Goal: Information Seeking & Learning: Learn about a topic

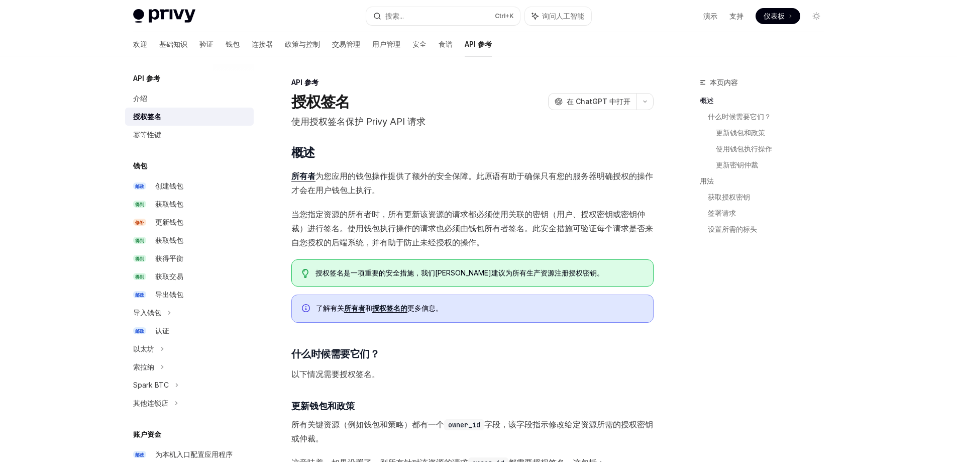
drag, startPoint x: 476, startPoint y: 176, endPoint x: 476, endPoint y: 184, distance: 7.6
click at [476, 183] on span "所有者 为您应用的钱包操作提供了额外的安全保障。此原语有助于确保只有您的服务器明确授权的操作才会在用户钱包上执行。" at bounding box center [472, 183] width 362 height 28
click at [405, 218] on font "当您指定资源的所有者时，所有更新该资源的请求都必须使用关联的密钥（用户、授权密钥或密钥仲裁）进行签名。使用钱包执行操作的请求也必须由钱包所有者签名。此安全措施…" at bounding box center [472, 228] width 362 height 38
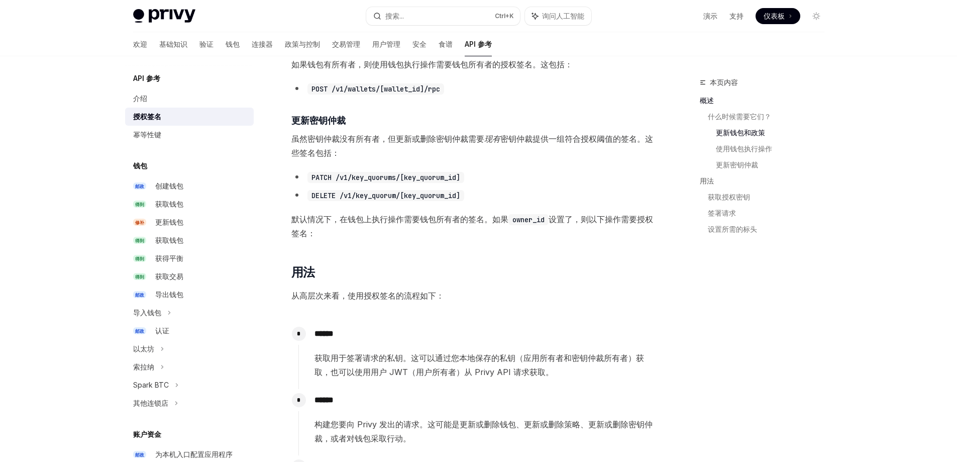
scroll to position [502, 0]
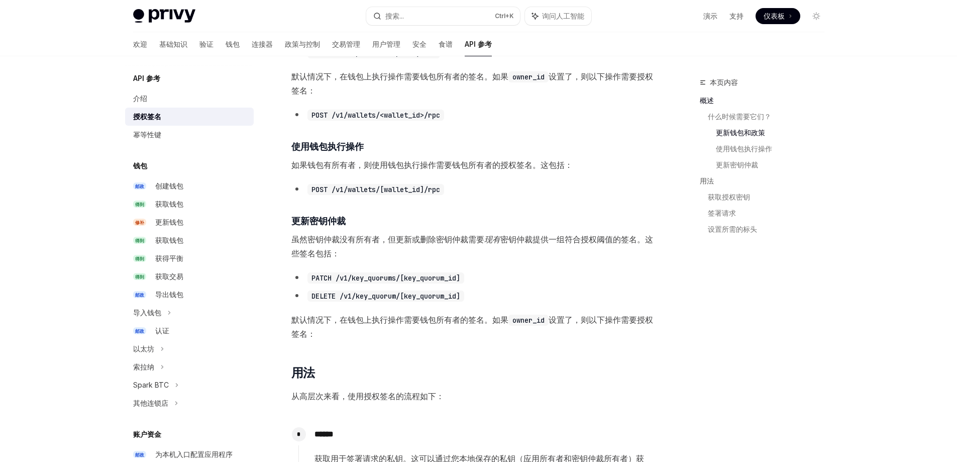
click at [291, 164] on font "如果钱包有所有者，则使用钱包执行操作需要钱包所有者的授权签名。这包括：" at bounding box center [431, 165] width 281 height 10
drag, startPoint x: 365, startPoint y: 164, endPoint x: 495, endPoint y: 165, distance: 129.6
click at [495, 165] on font "如果钱包有所有者，则使用钱包执行操作需要钱包所有者的授权签名。这包括：" at bounding box center [431, 165] width 281 height 10
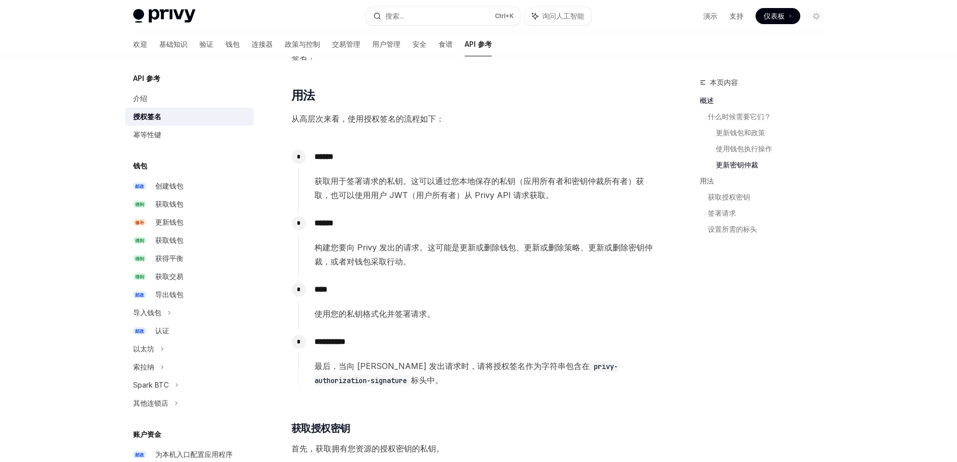
scroll to position [804, 0]
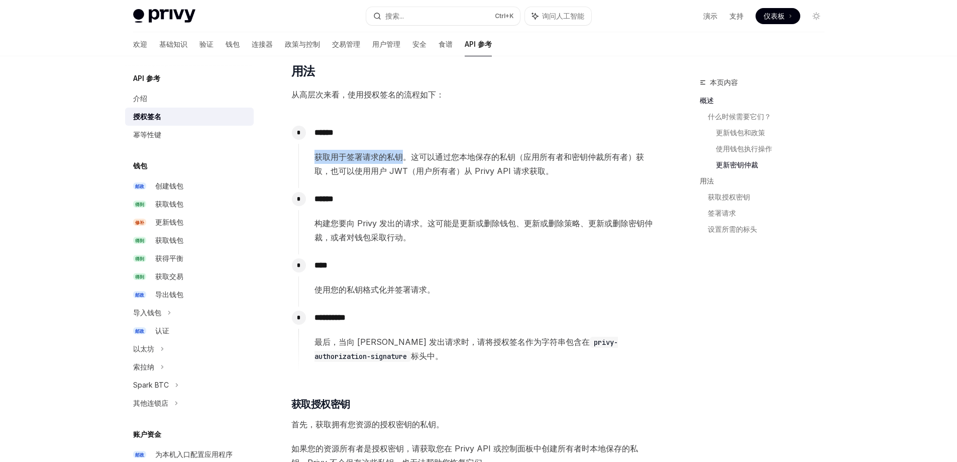
drag, startPoint x: 318, startPoint y: 159, endPoint x: 402, endPoint y: 158, distance: 83.9
click at [402, 158] on font "获取用于签署请求的私钥。这可以通过您本地保存的私钥（应用所有者和密钥仲裁所有者）获取，也可以使用用户 JWT（用户所有者）从 Privy API 请求获取。" at bounding box center [480, 164] width 330 height 24
drag, startPoint x: 336, startPoint y: 171, endPoint x: 373, endPoint y: 176, distance: 37.0
click at [366, 172] on font "获取用于签署请求的私钥。这可以通过您本地保存的私钥（应用所有者和密钥仲裁所有者）获取，也可以使用用户 JWT（用户所有者）从 Privy API 请求获取。" at bounding box center [480, 164] width 330 height 24
click at [376, 215] on div "****** 构建您要向 Privy 发出的请求。这可能是更新或删除钱包、更新或删除策略、更新或删除密钥仲裁，或者对钱包采取行动。" at bounding box center [475, 216] width 355 height 56
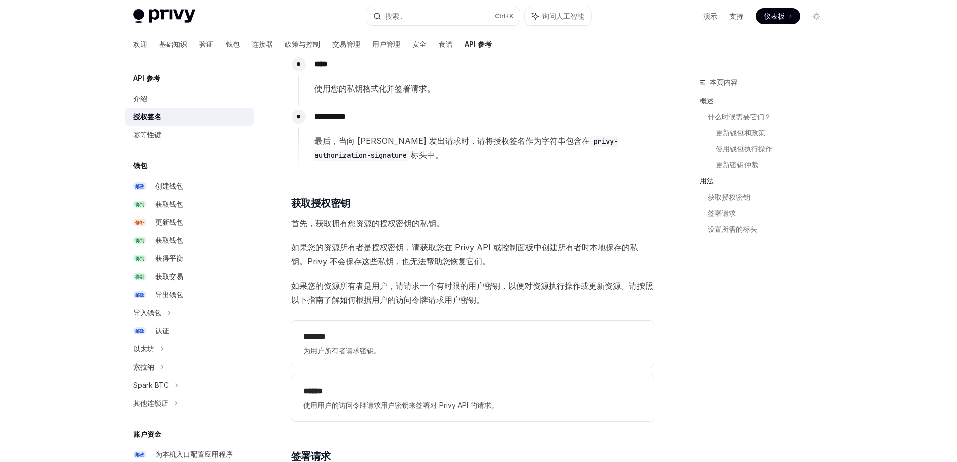
scroll to position [1105, 0]
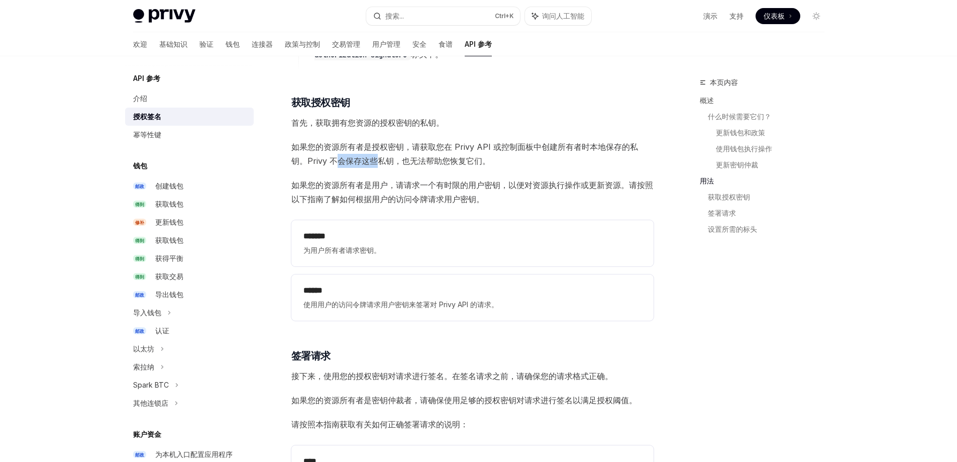
drag, startPoint x: 321, startPoint y: 160, endPoint x: 387, endPoint y: 163, distance: 66.9
click at [364, 160] on font "如果您的资源所有者是授权密钥，请获取您在 Privy API 或控制面板中创建所有者时本地保存的私钥。Privy 不会保存这些私钥，也无法帮助您恢复它们。" at bounding box center [464, 154] width 347 height 24
drag, startPoint x: 398, startPoint y: 184, endPoint x: 418, endPoint y: 190, distance: 20.0
click at [412, 185] on font "如果您的资源所有者是用户，请请求一个有时限的用户密钥，以便对资源执行操作或更新资源。请按照以下指南了解如何根据用户的访问令牌请求用户密钥。" at bounding box center [472, 192] width 362 height 24
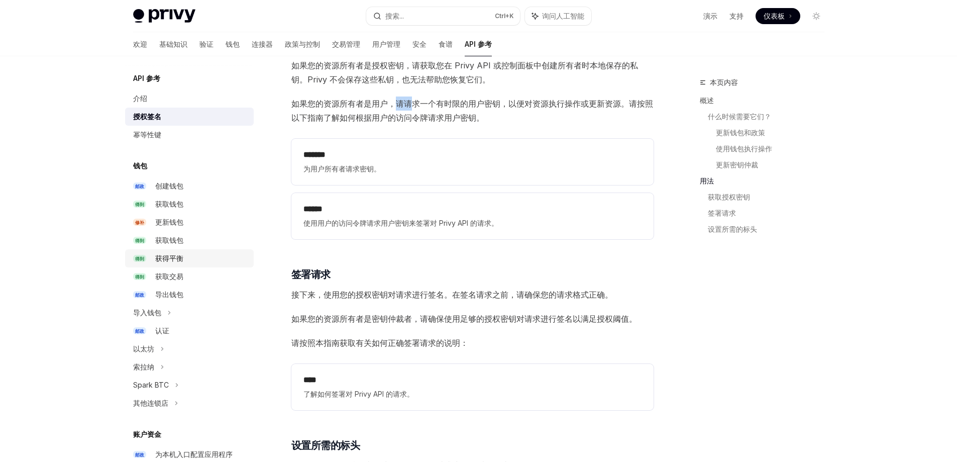
scroll to position [1138, 0]
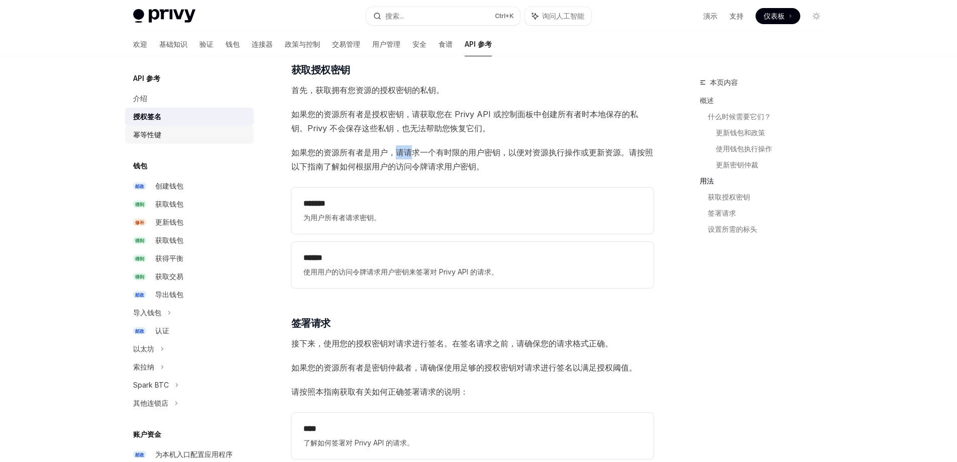
click at [157, 137] on font "幂等性键" at bounding box center [147, 134] width 28 height 9
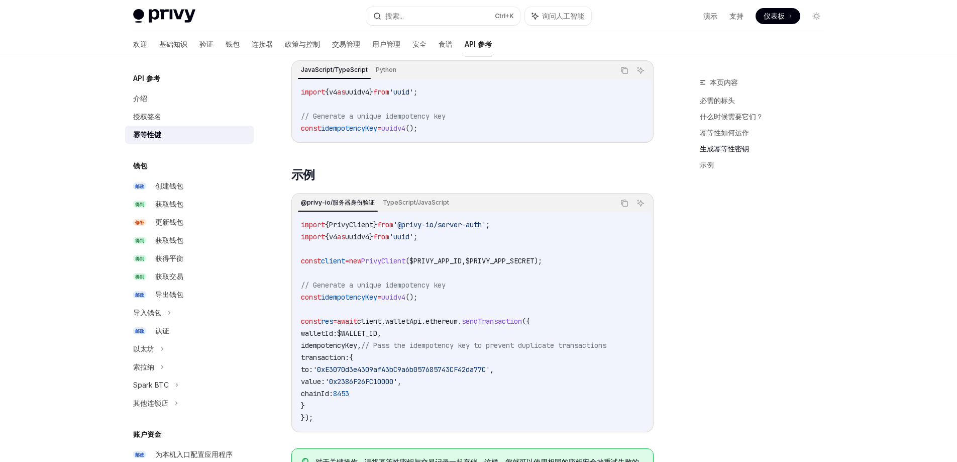
scroll to position [768, 0]
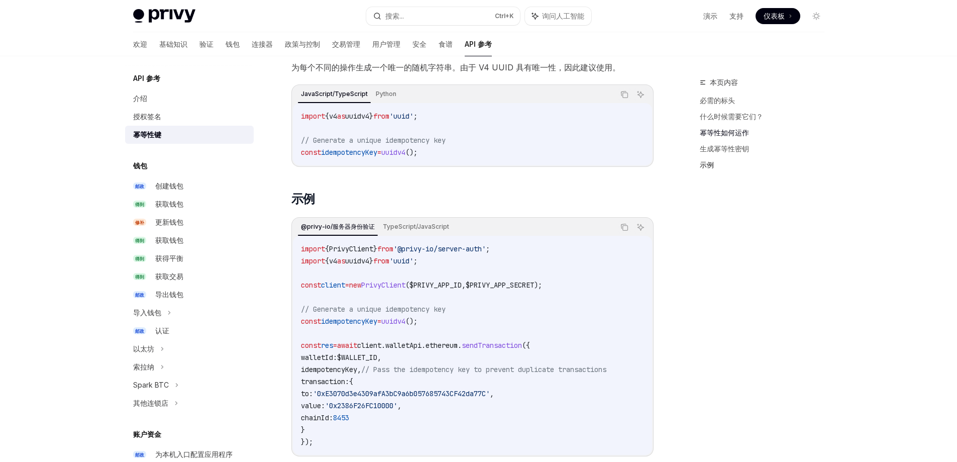
click at [710, 163] on font "示例" at bounding box center [707, 164] width 14 height 9
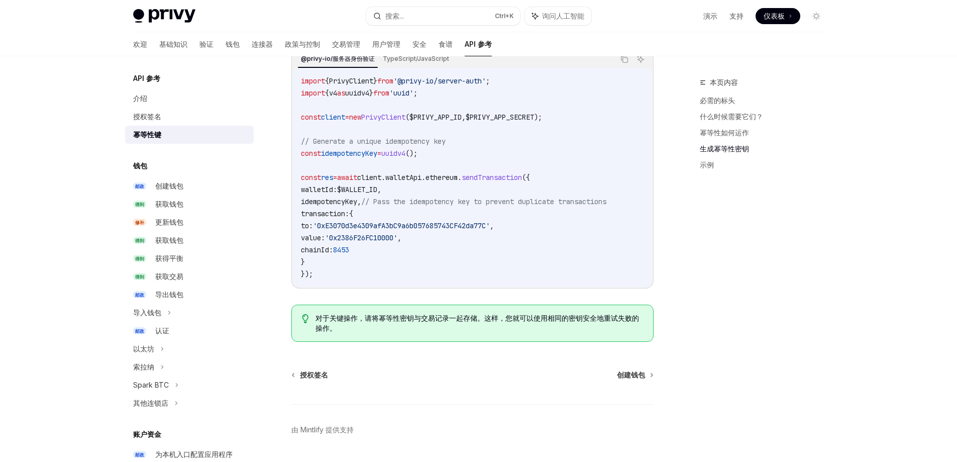
scroll to position [969, 0]
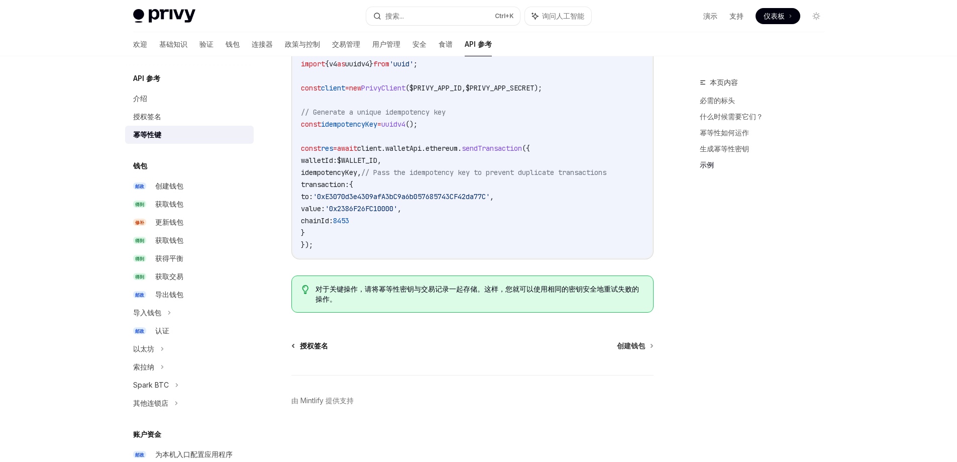
click at [314, 346] on font "授权签名" at bounding box center [314, 345] width 28 height 9
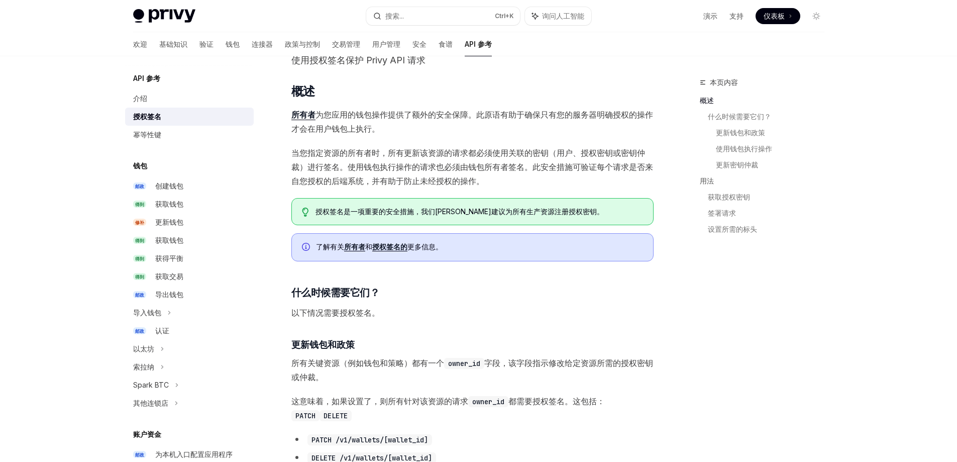
scroll to position [100, 0]
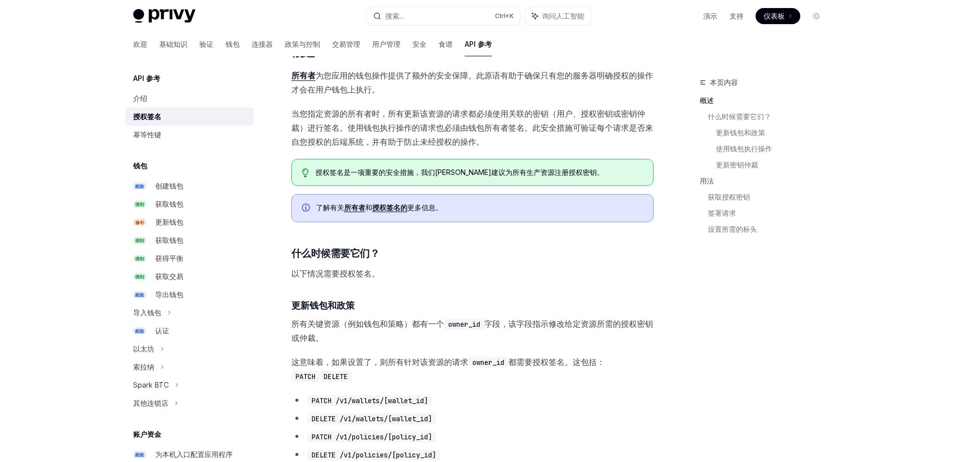
click at [401, 208] on font "授权签名的" at bounding box center [389, 207] width 35 height 9
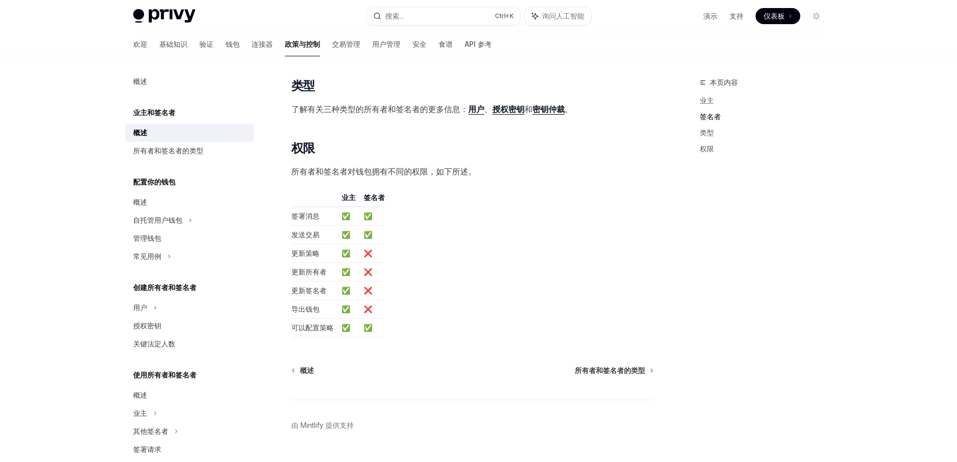
scroll to position [696, 0]
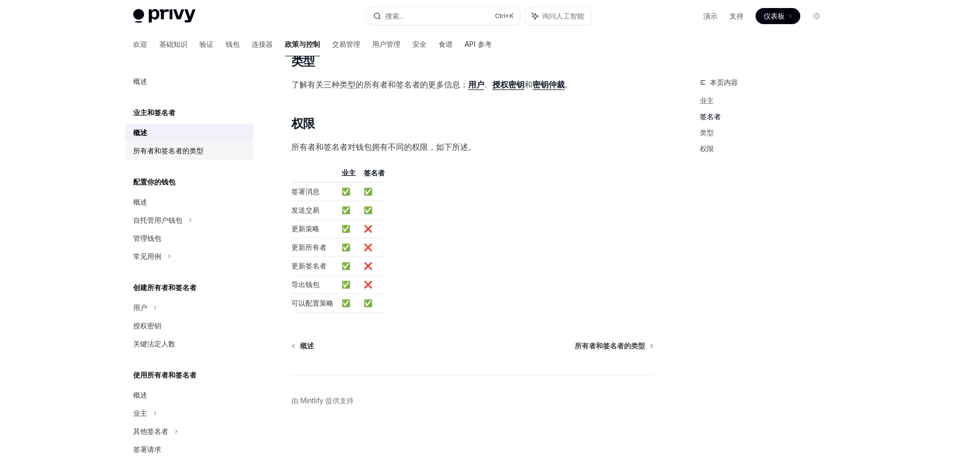
click at [189, 156] on div "所有者和签名者的类型" at bounding box center [168, 151] width 70 height 12
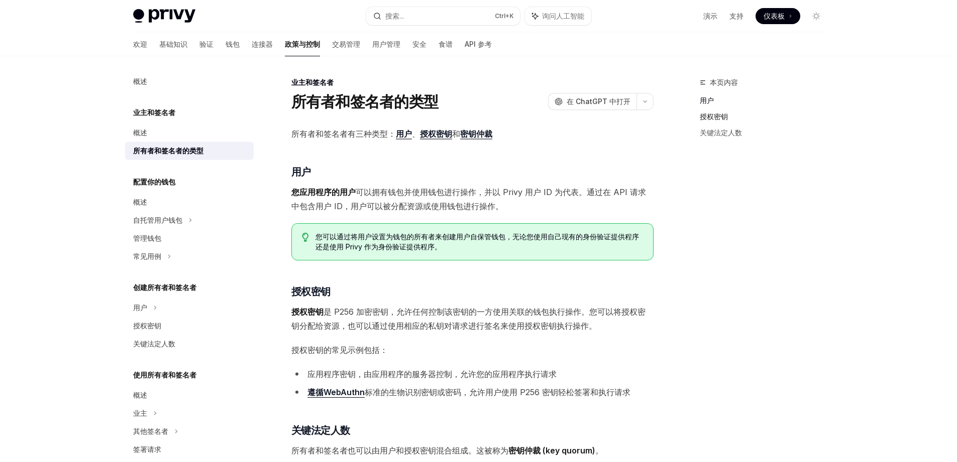
click at [713, 119] on font "授权密钥" at bounding box center [714, 116] width 28 height 9
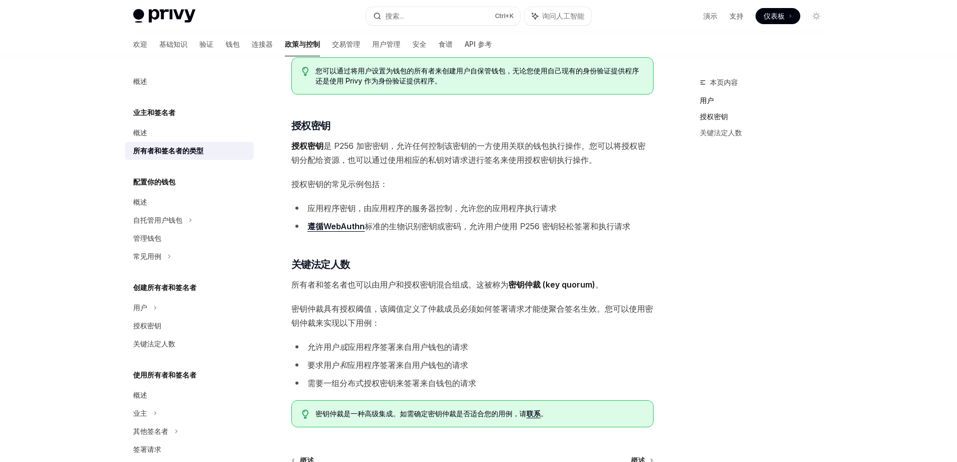
scroll to position [208, 0]
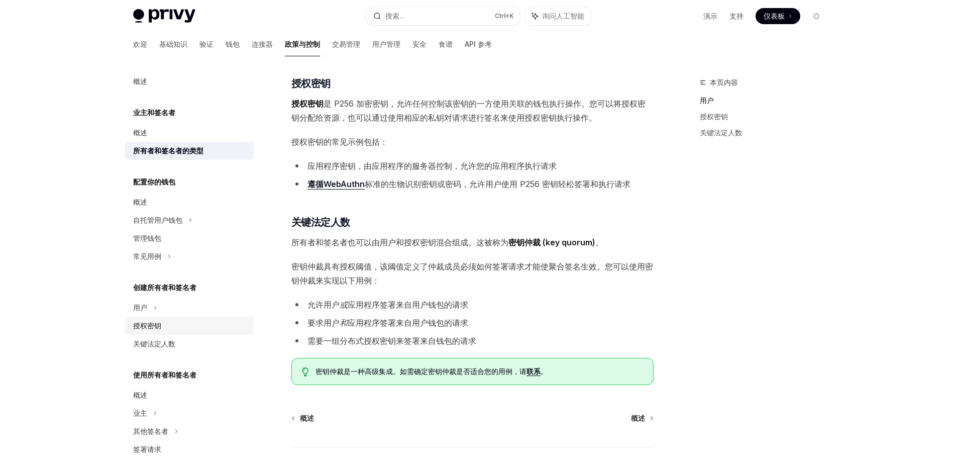
click at [149, 326] on font "授权密钥" at bounding box center [147, 325] width 28 height 9
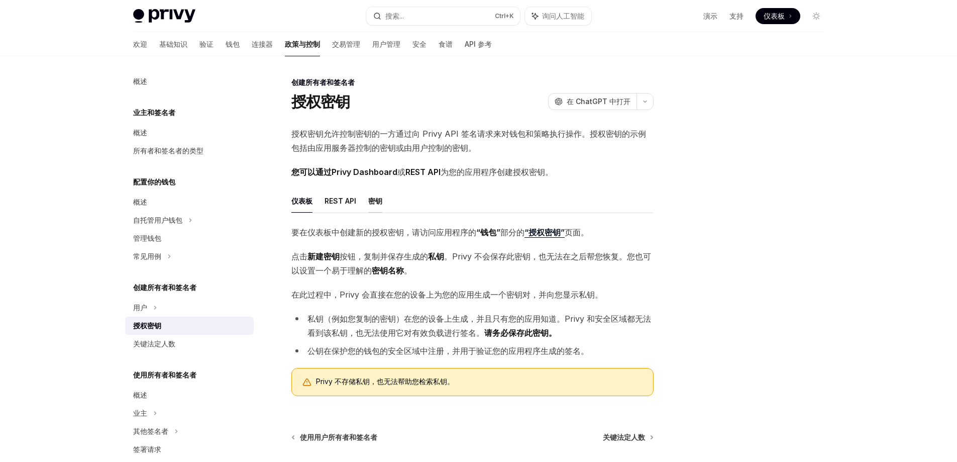
click at [376, 200] on font "密钥" at bounding box center [375, 200] width 14 height 9
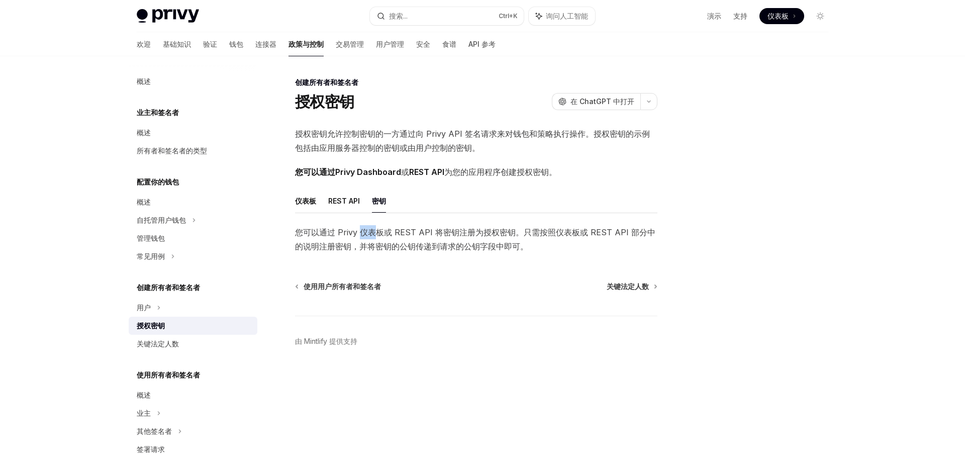
drag, startPoint x: 363, startPoint y: 234, endPoint x: 503, endPoint y: 224, distance: 140.5
click at [393, 232] on font "您可以通过 Privy 仪表板或 REST API 将密钥注册为授权密钥。只需按照仪表板或 REST API 部分中的说明注册密钥，并将密钥的公钥传递到请求的…" at bounding box center [475, 239] width 360 height 24
click at [519, 237] on span "您可以通过 Privy 仪表板或 REST API 将密钥注册为授权密钥。只需按照仪表板或 REST API 部分中的说明注册密钥，并将密钥的公钥传递到请求的…" at bounding box center [476, 239] width 362 height 28
click at [343, 206] on font "REST API" at bounding box center [344, 201] width 32 height 12
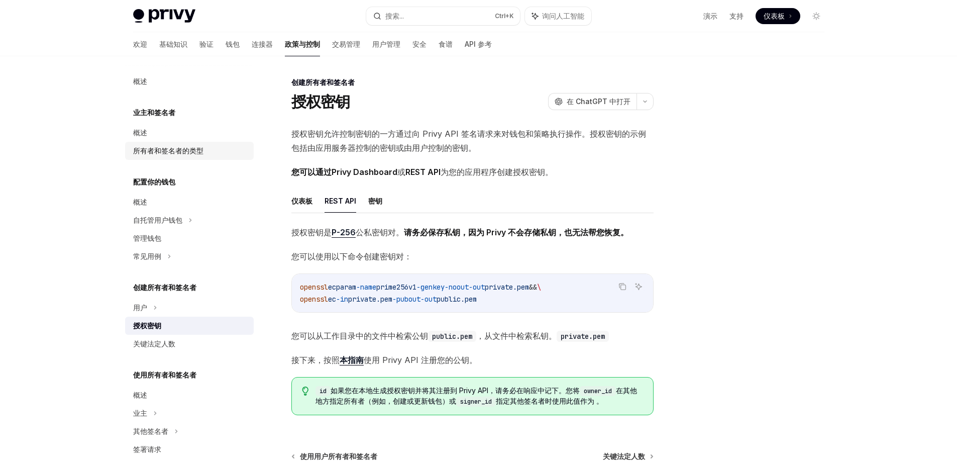
click at [149, 154] on font "所有者和签名者的类型" at bounding box center [168, 150] width 70 height 9
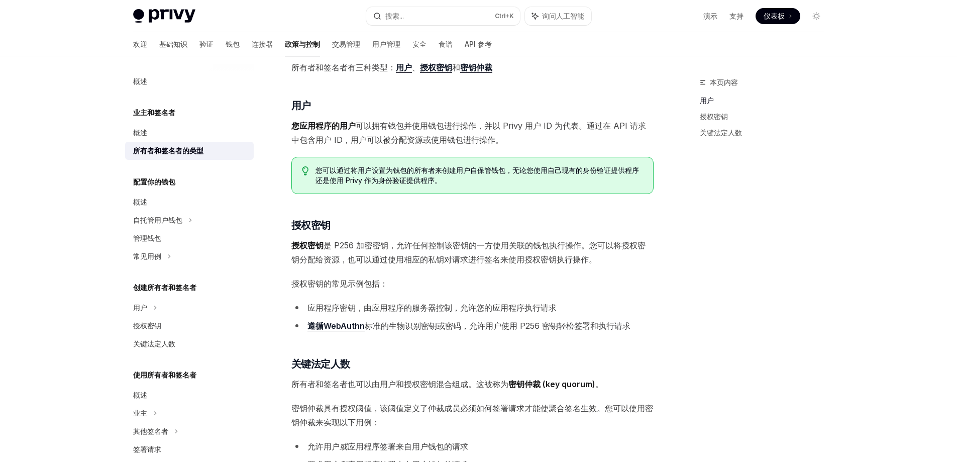
scroll to position [201, 0]
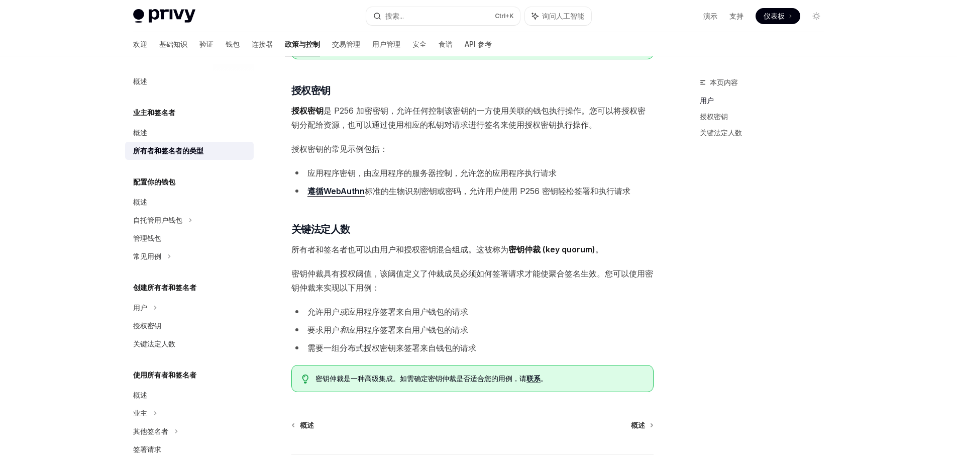
click at [342, 171] on font "应用程序密钥，由应用程序的服务器控制，允许您的应用程序执行请求" at bounding box center [432, 173] width 249 height 10
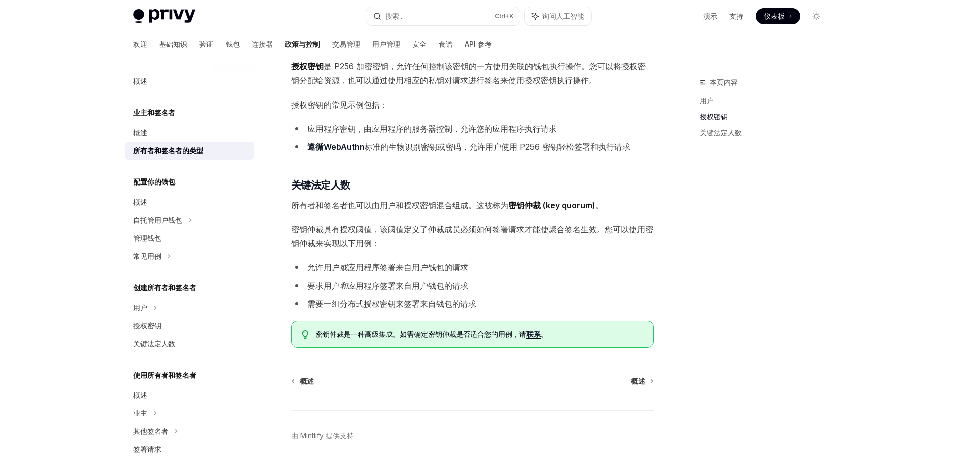
scroll to position [280, 0]
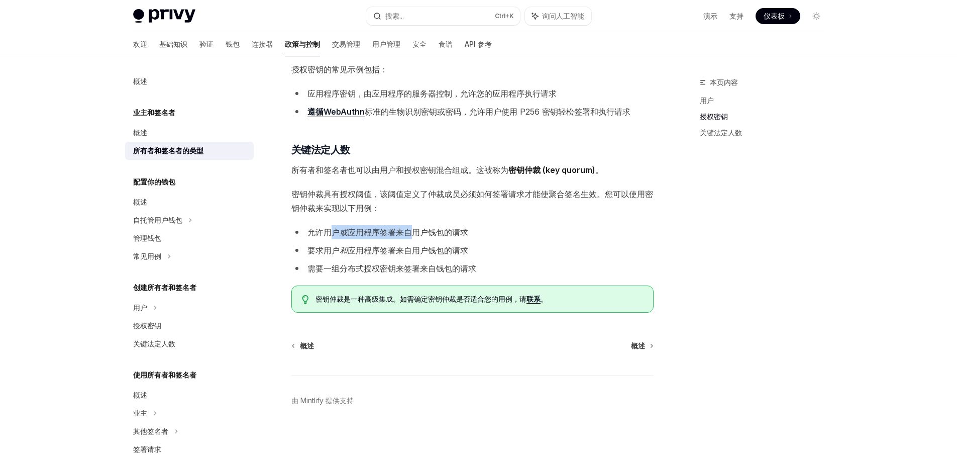
drag, startPoint x: 355, startPoint y: 230, endPoint x: 496, endPoint y: 219, distance: 141.6
click at [481, 215] on div "所有者和签名者有三种类型： 用户 、 授权密钥 和 密钥仲裁 ​ 用户 您应用程序的用户 可以拥有钱包并使用钱包进行操作，并以 Privy 用户 ID 为代表…" at bounding box center [472, 79] width 362 height 466
click at [480, 229] on li "允许用户 或 应用程序签署来自用户钱包的请求" at bounding box center [472, 232] width 362 height 14
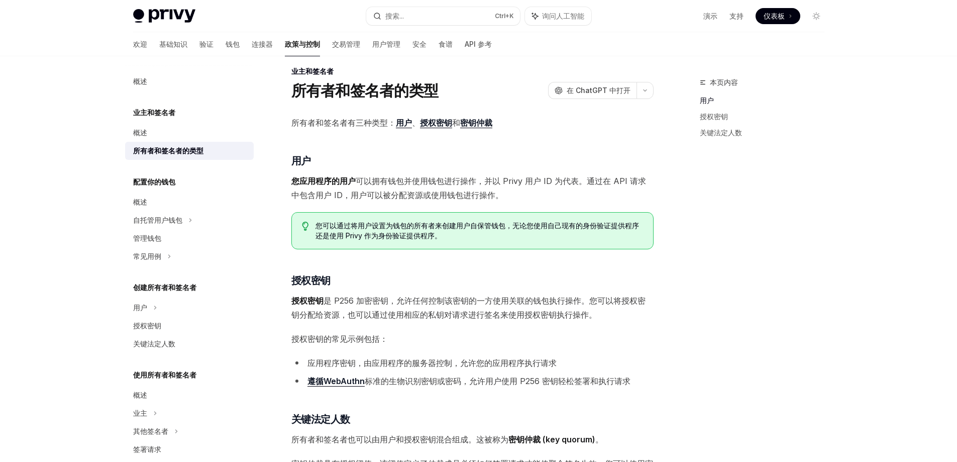
scroll to position [0, 0]
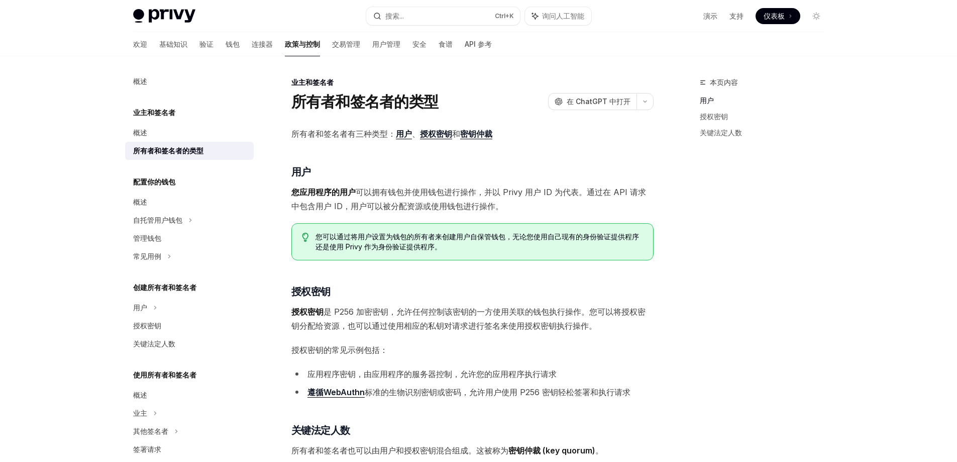
click at [152, 116] on font "业主和签名者" at bounding box center [154, 112] width 42 height 9
click at [154, 111] on font "业主和签名者" at bounding box center [154, 112] width 42 height 9
click at [133, 128] on div "概述" at bounding box center [140, 133] width 14 height 12
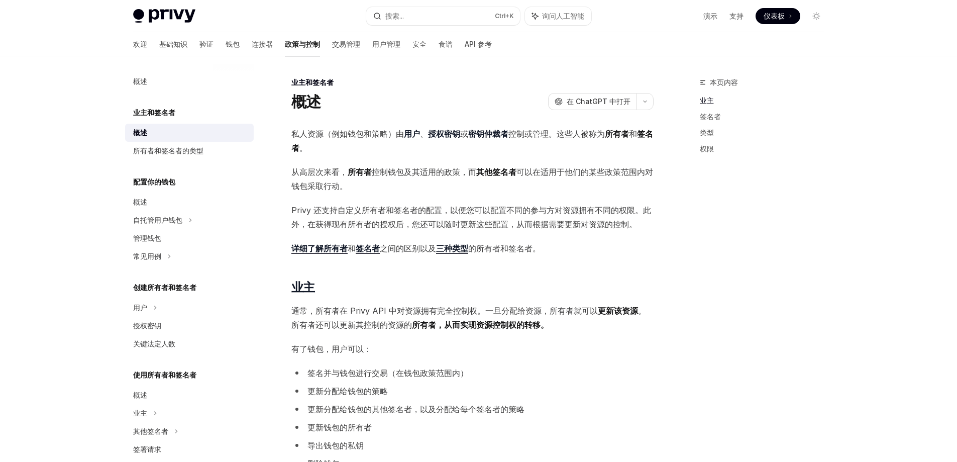
click at [446, 135] on font "授权密钥" at bounding box center [444, 134] width 32 height 10
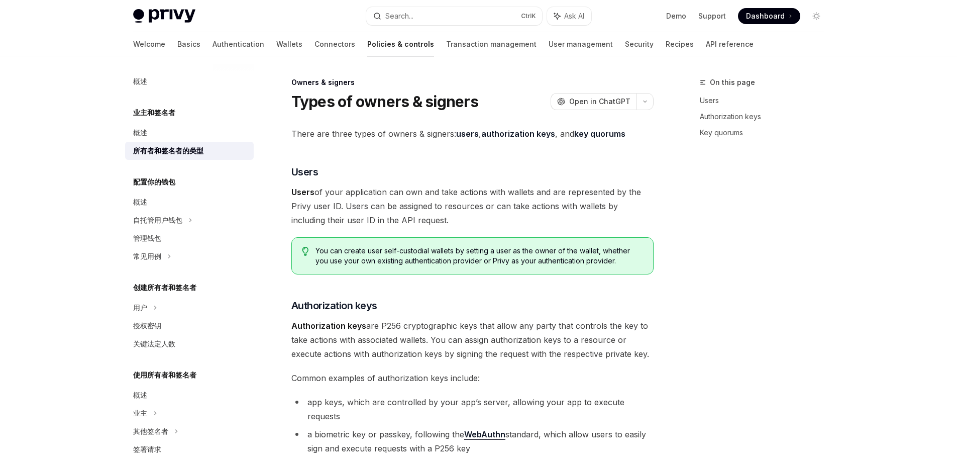
scroll to position [56, 0]
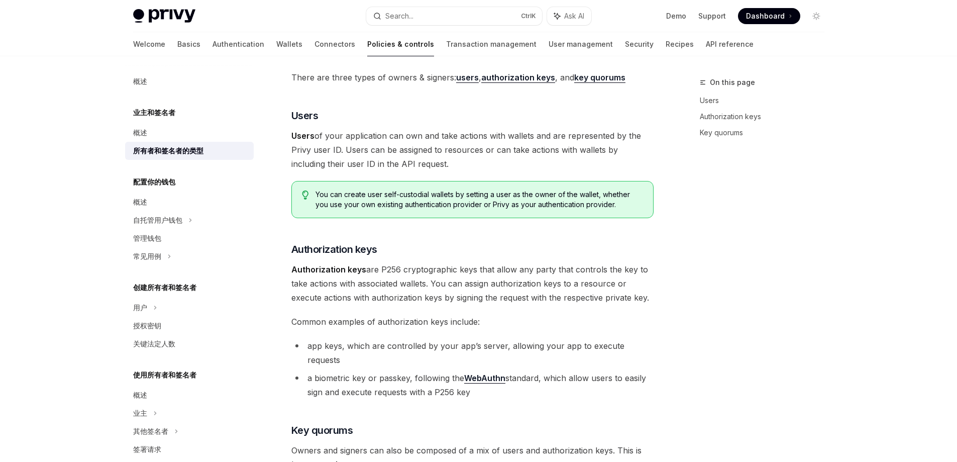
type textarea "*"
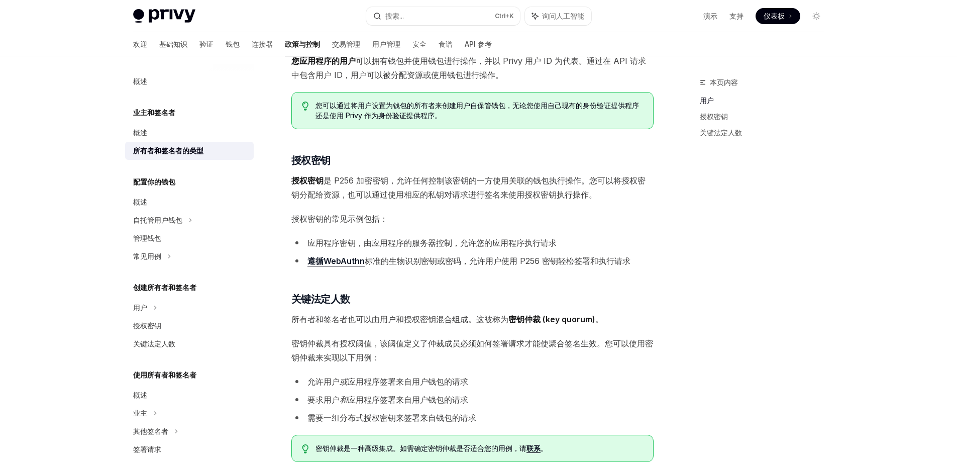
scroll to position [257, 0]
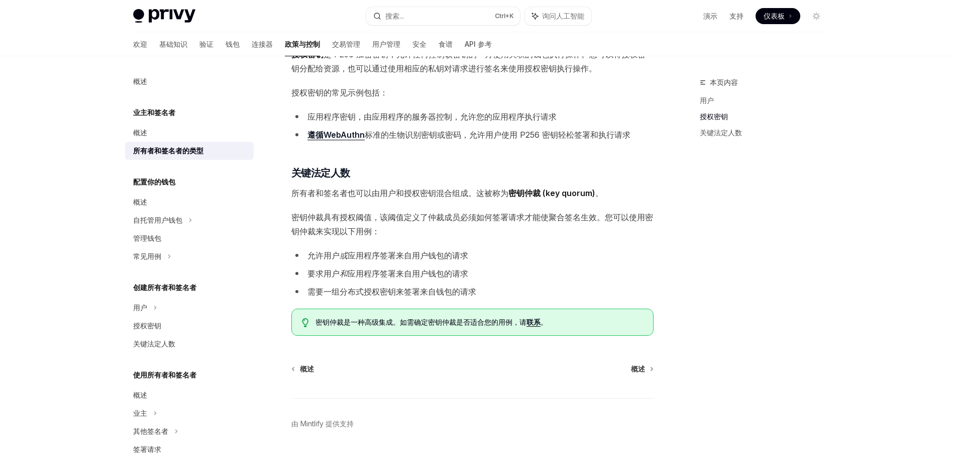
click at [349, 137] on font "遵循WebAuthn" at bounding box center [336, 135] width 57 height 10
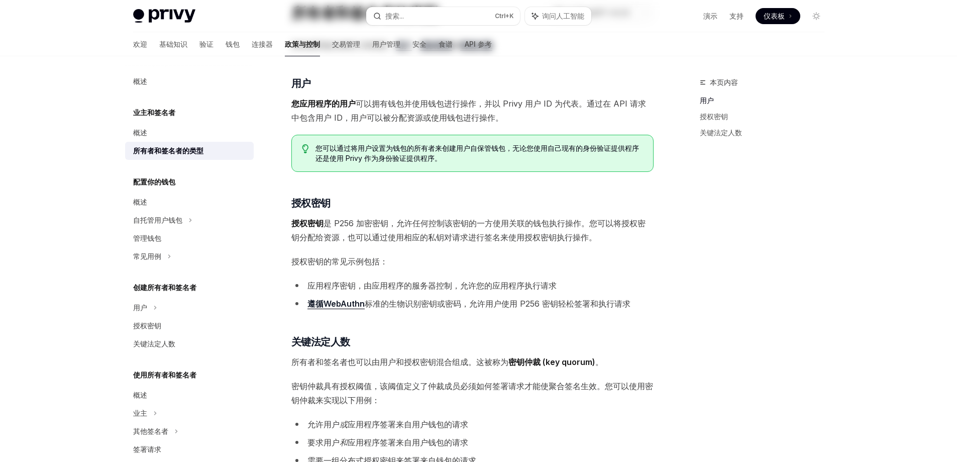
scroll to position [0, 0]
